Goal: Information Seeking & Learning: Learn about a topic

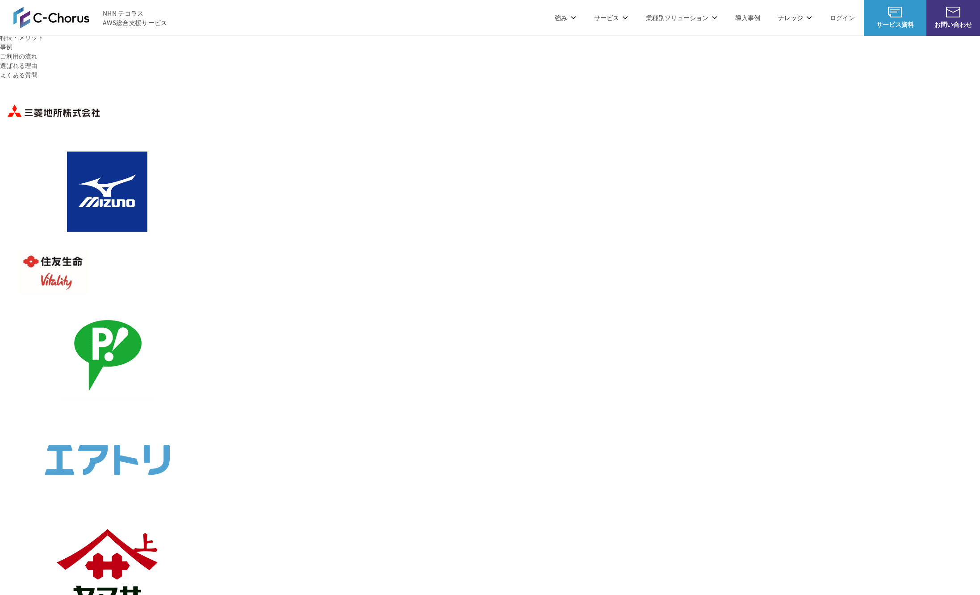
scroll to position [283, 0]
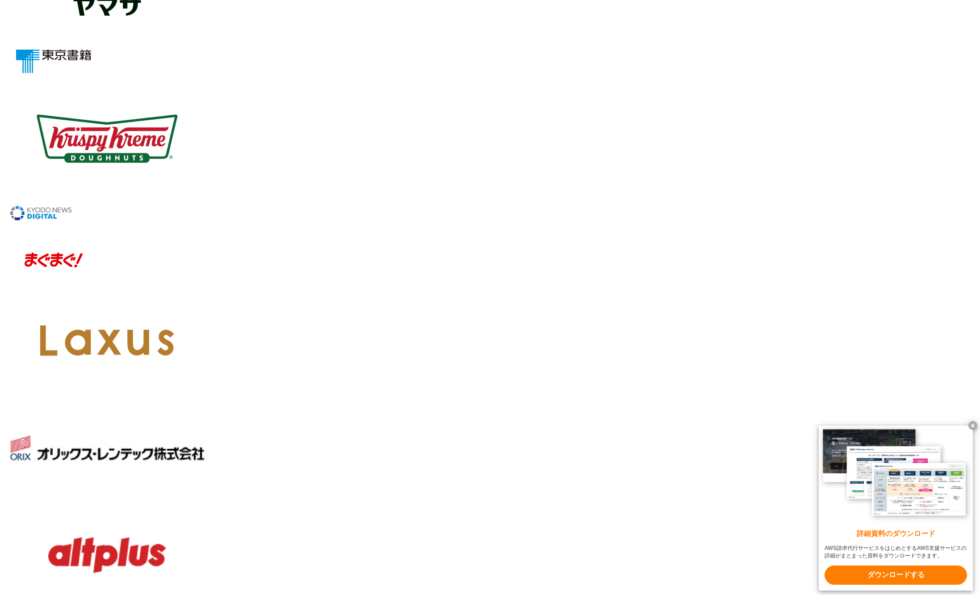
scroll to position [879, 0]
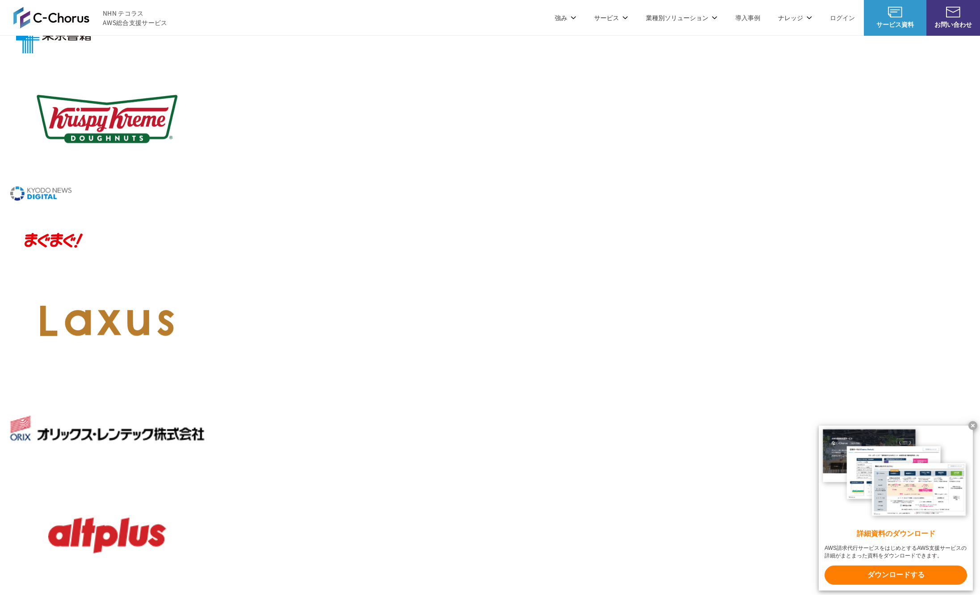
scroll to position [891, 0]
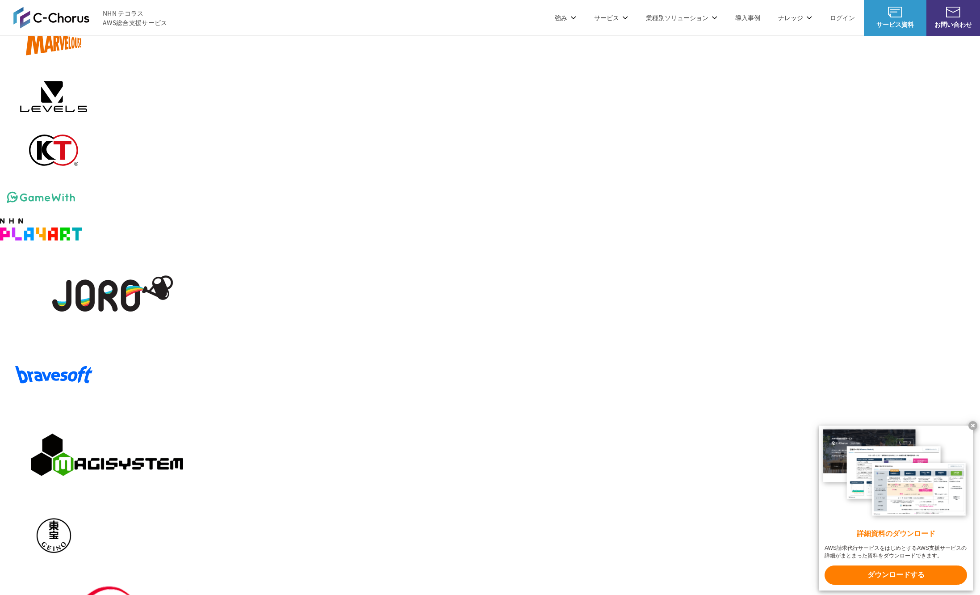
scroll to position [1462, 0]
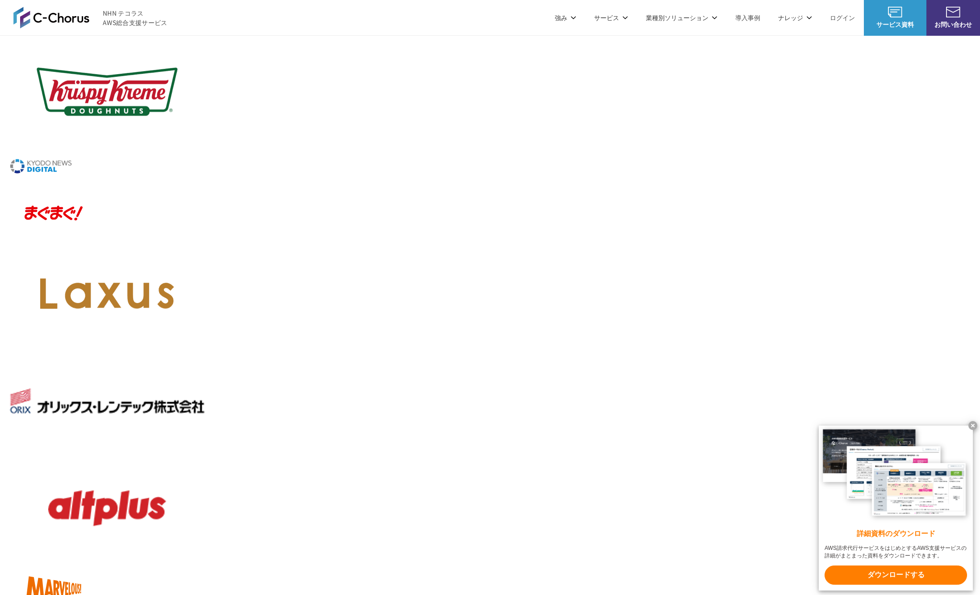
scroll to position [918, 0]
